Goal: Task Accomplishment & Management: Use online tool/utility

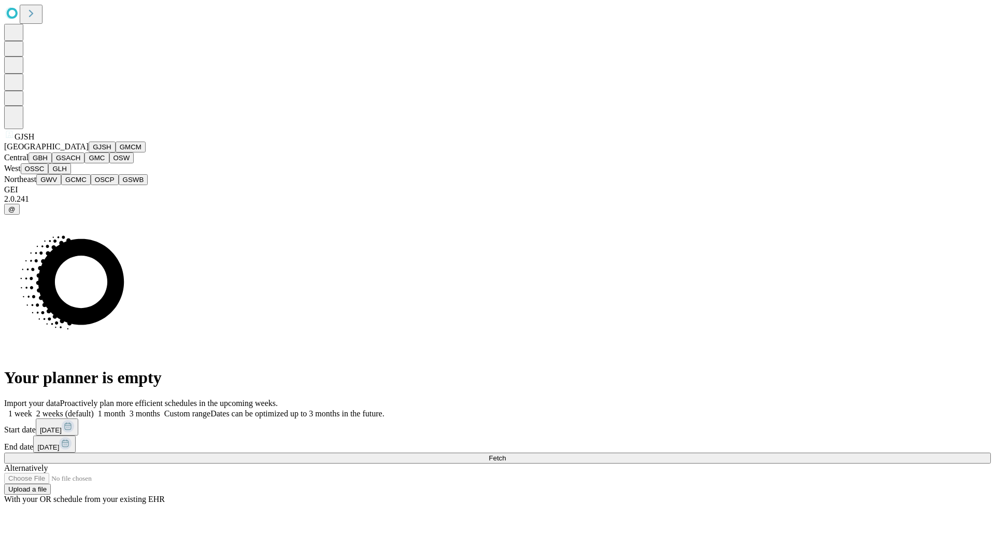
click at [89, 152] on button "GJSH" at bounding box center [102, 146] width 27 height 11
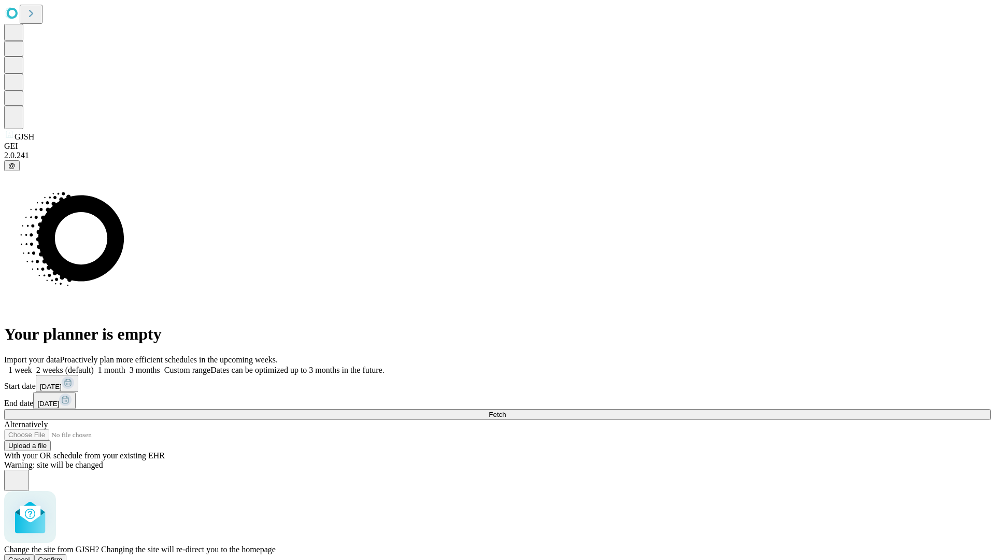
click at [63, 555] on span "Confirm" at bounding box center [50, 559] width 24 height 8
click at [125, 365] on label "1 month" at bounding box center [110, 369] width 32 height 9
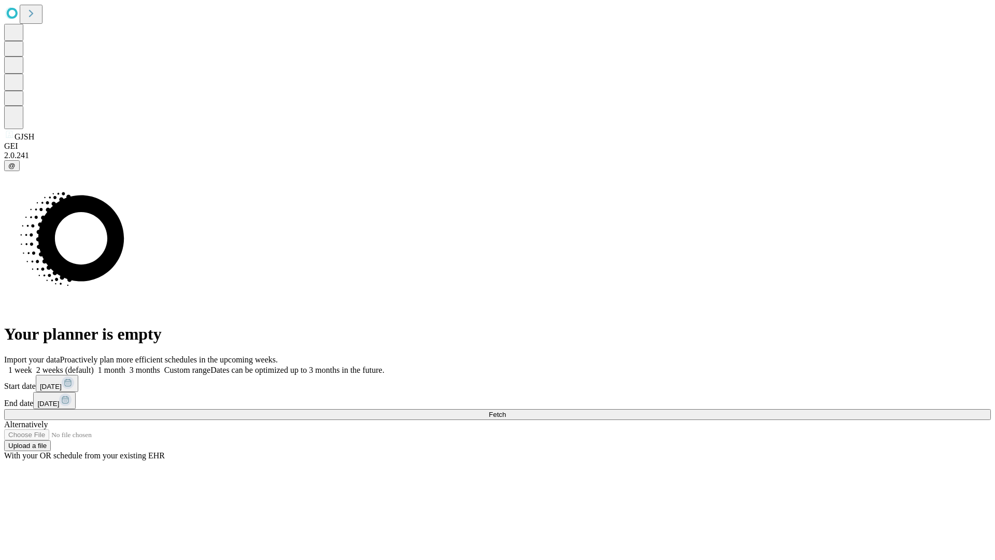
click at [506, 410] on span "Fetch" at bounding box center [497, 414] width 17 height 8
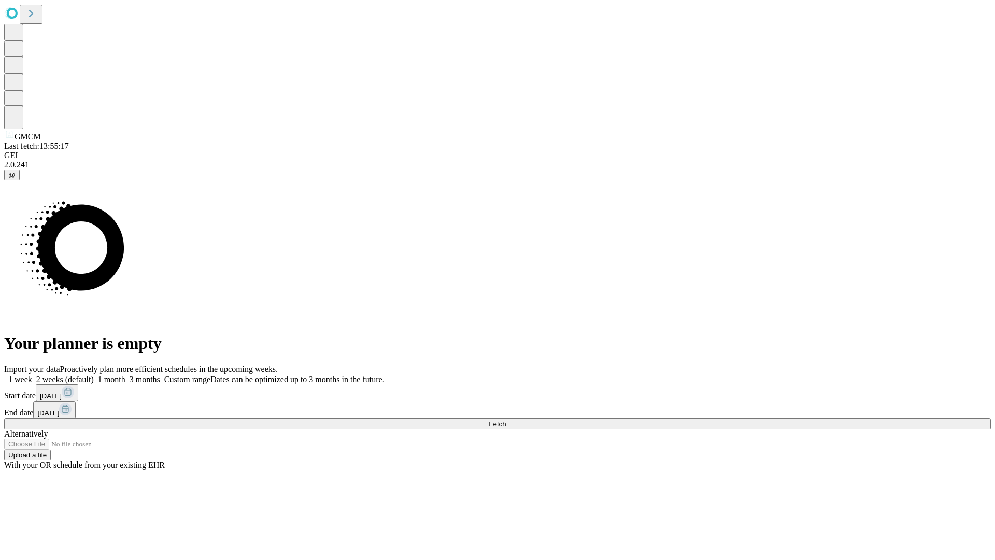
click at [125, 375] on label "1 month" at bounding box center [110, 379] width 32 height 9
click at [506, 420] on span "Fetch" at bounding box center [497, 424] width 17 height 8
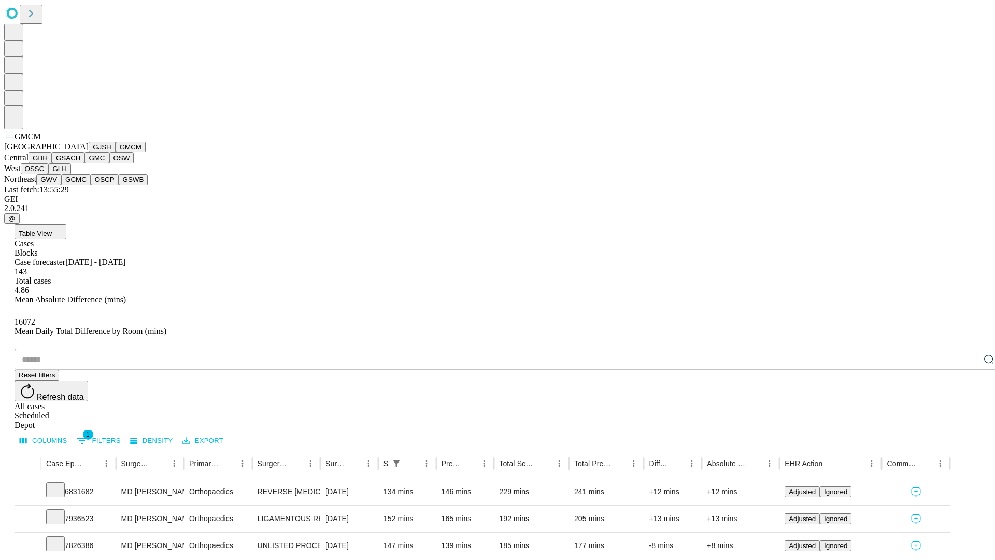
click at [52, 163] on button "GBH" at bounding box center [39, 157] width 23 height 11
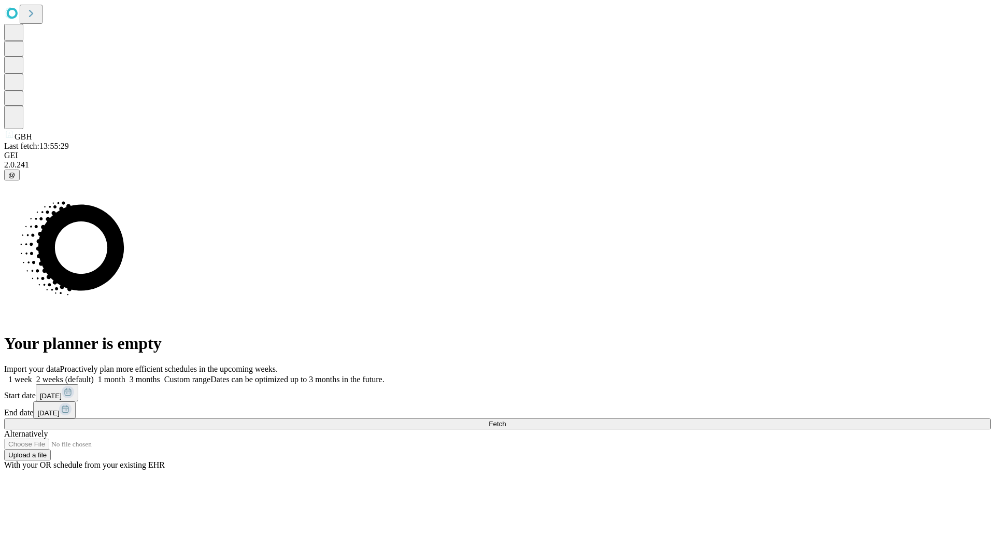
click at [125, 375] on label "1 month" at bounding box center [110, 379] width 32 height 9
click at [506, 420] on span "Fetch" at bounding box center [497, 424] width 17 height 8
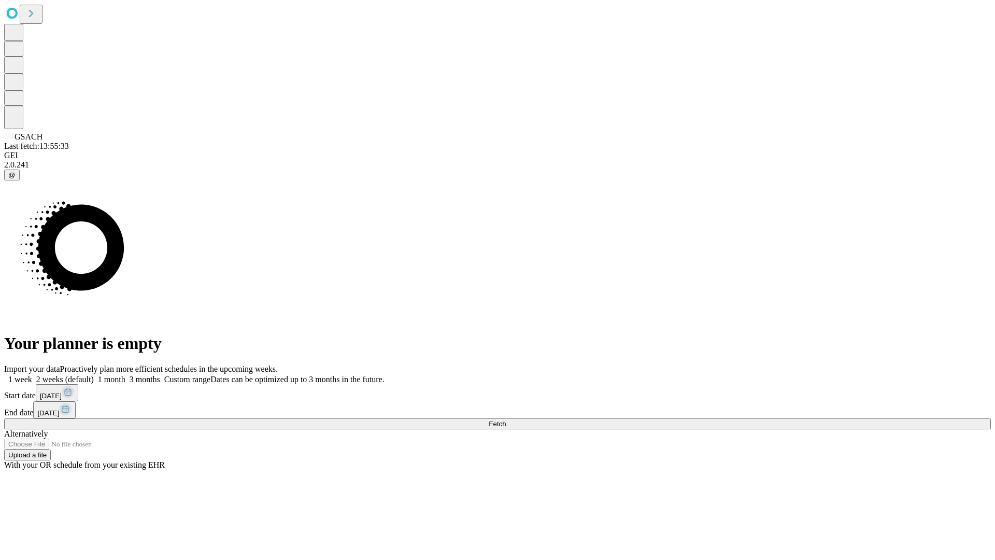
click at [125, 375] on label "1 month" at bounding box center [110, 379] width 32 height 9
click at [506, 420] on span "Fetch" at bounding box center [497, 424] width 17 height 8
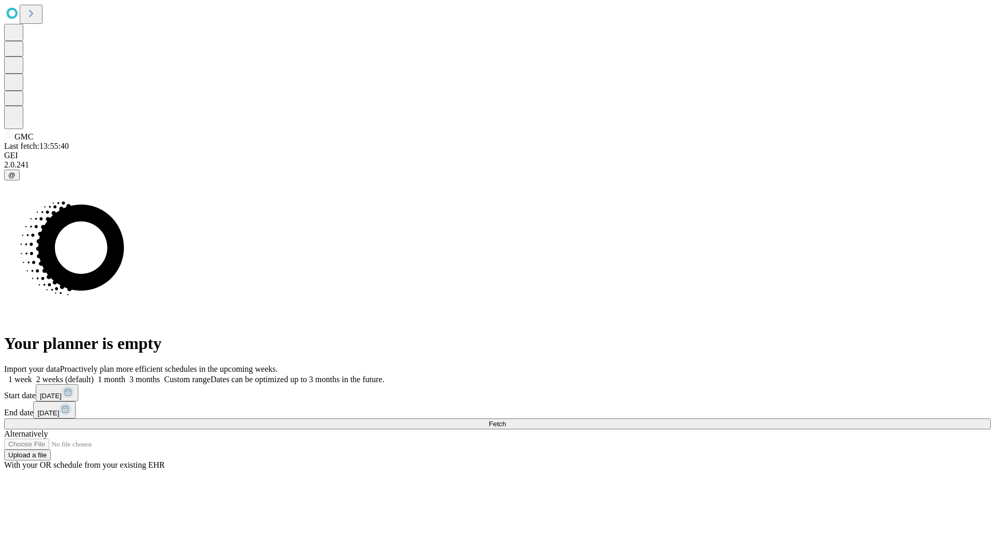
click at [125, 375] on label "1 month" at bounding box center [110, 379] width 32 height 9
click at [506, 420] on span "Fetch" at bounding box center [497, 424] width 17 height 8
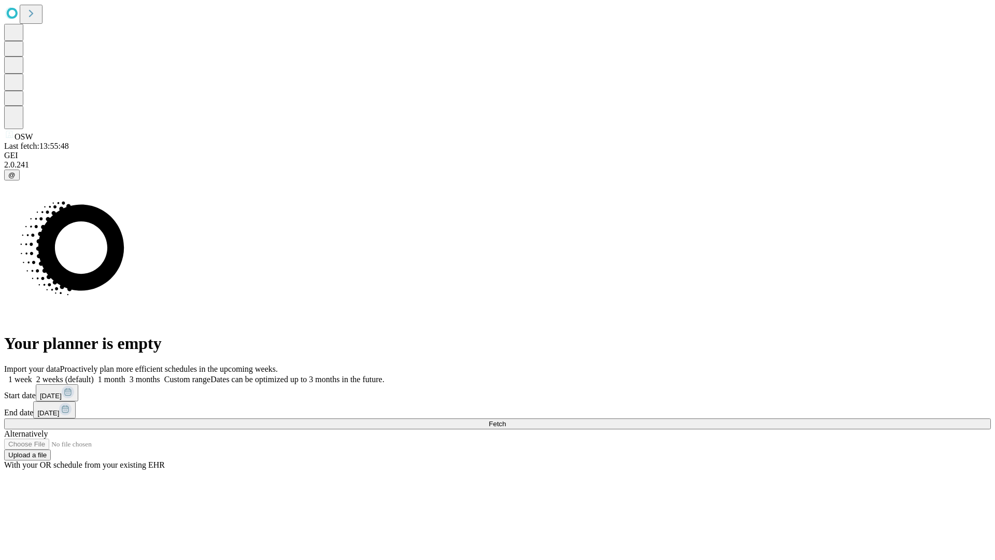
click at [125, 375] on label "1 month" at bounding box center [110, 379] width 32 height 9
click at [506, 420] on span "Fetch" at bounding box center [497, 424] width 17 height 8
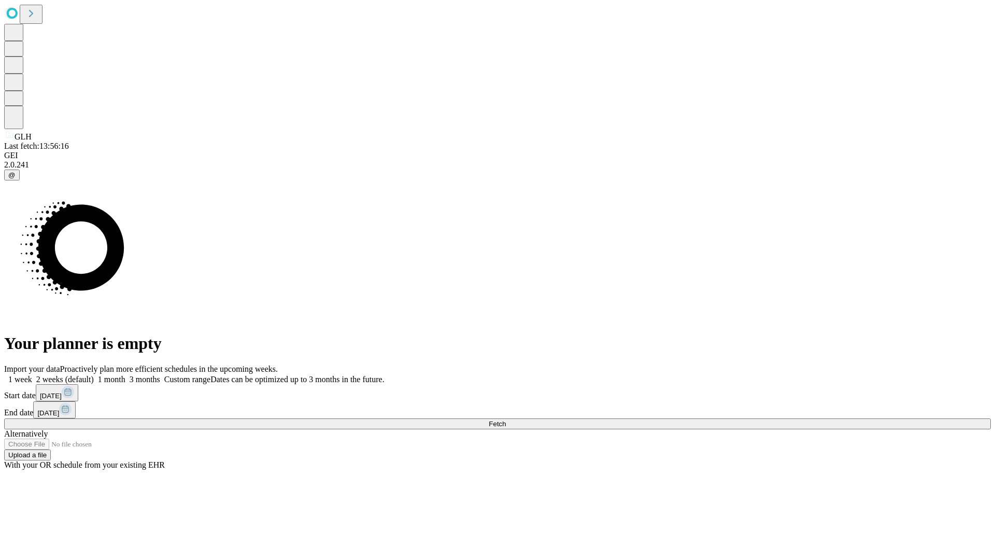
click at [125, 375] on label "1 month" at bounding box center [110, 379] width 32 height 9
click at [506, 420] on span "Fetch" at bounding box center [497, 424] width 17 height 8
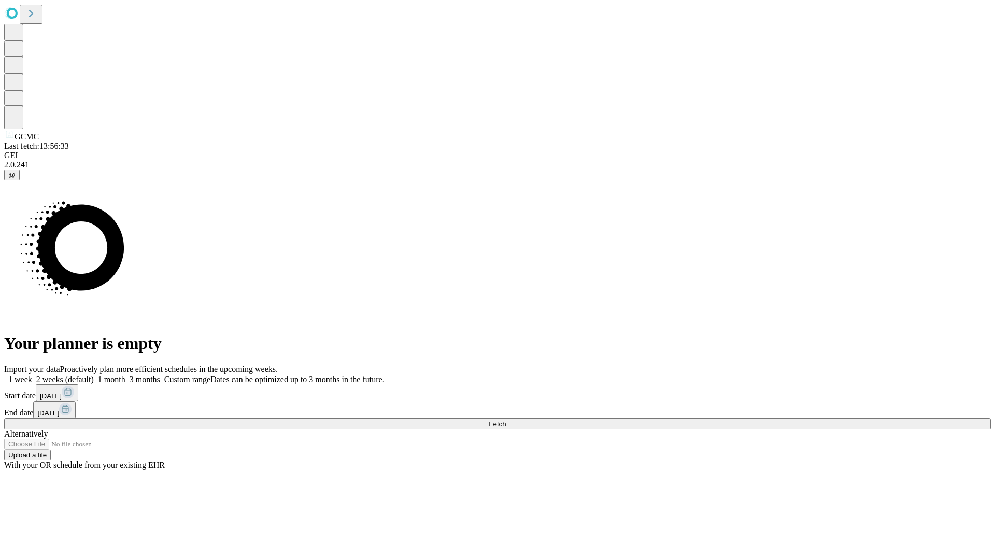
click at [125, 375] on label "1 month" at bounding box center [110, 379] width 32 height 9
click at [506, 420] on span "Fetch" at bounding box center [497, 424] width 17 height 8
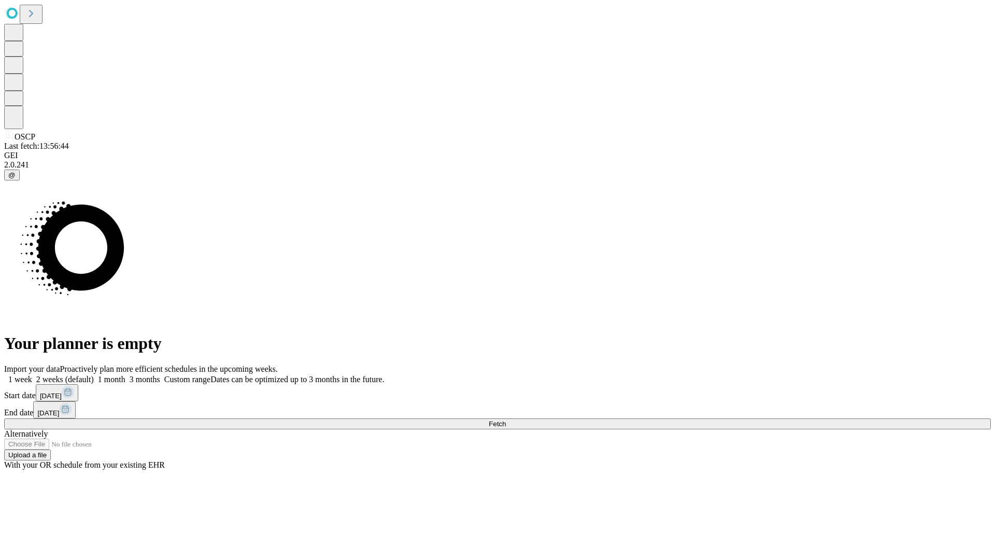
click at [125, 375] on label "1 month" at bounding box center [110, 379] width 32 height 9
click at [506, 420] on span "Fetch" at bounding box center [497, 424] width 17 height 8
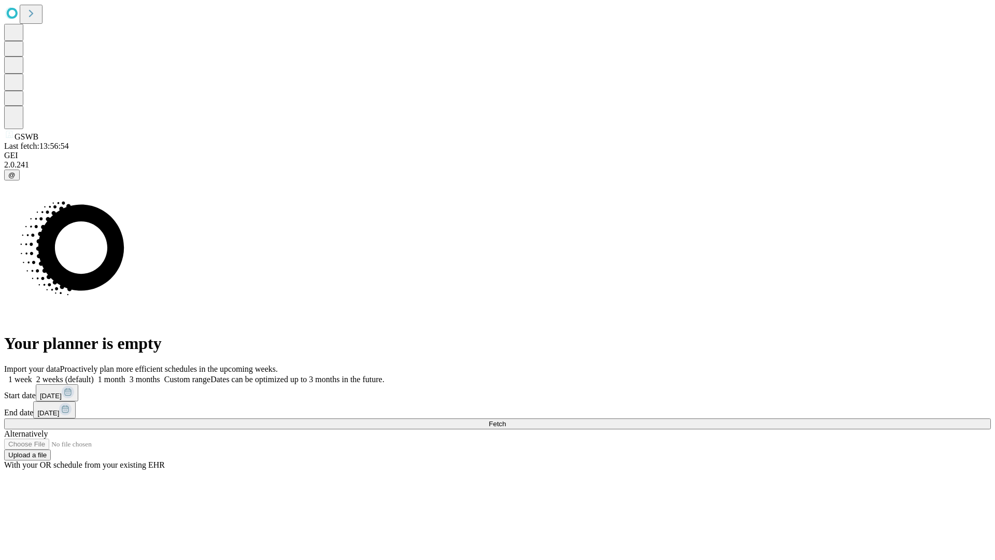
click at [125, 375] on label "1 month" at bounding box center [110, 379] width 32 height 9
click at [506, 420] on span "Fetch" at bounding box center [497, 424] width 17 height 8
